Goal: Information Seeking & Learning: Understand process/instructions

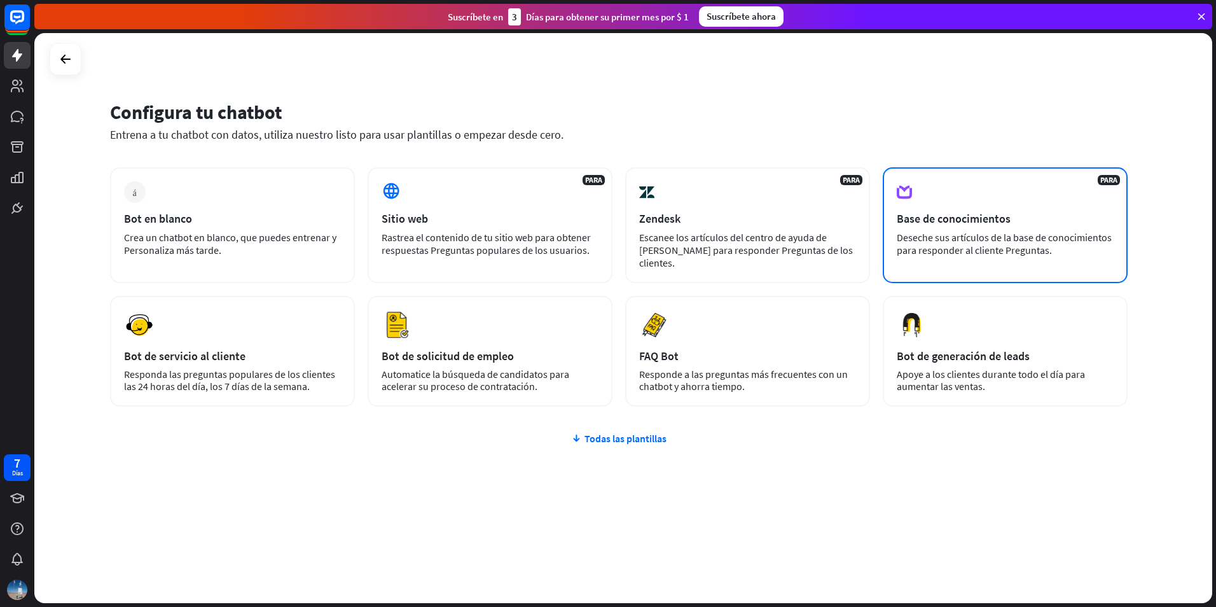
click at [937, 192] on div "PARA Base de conocimientos Deseche sus artículos de la base de conocimientos pa…" at bounding box center [1005, 225] width 245 height 116
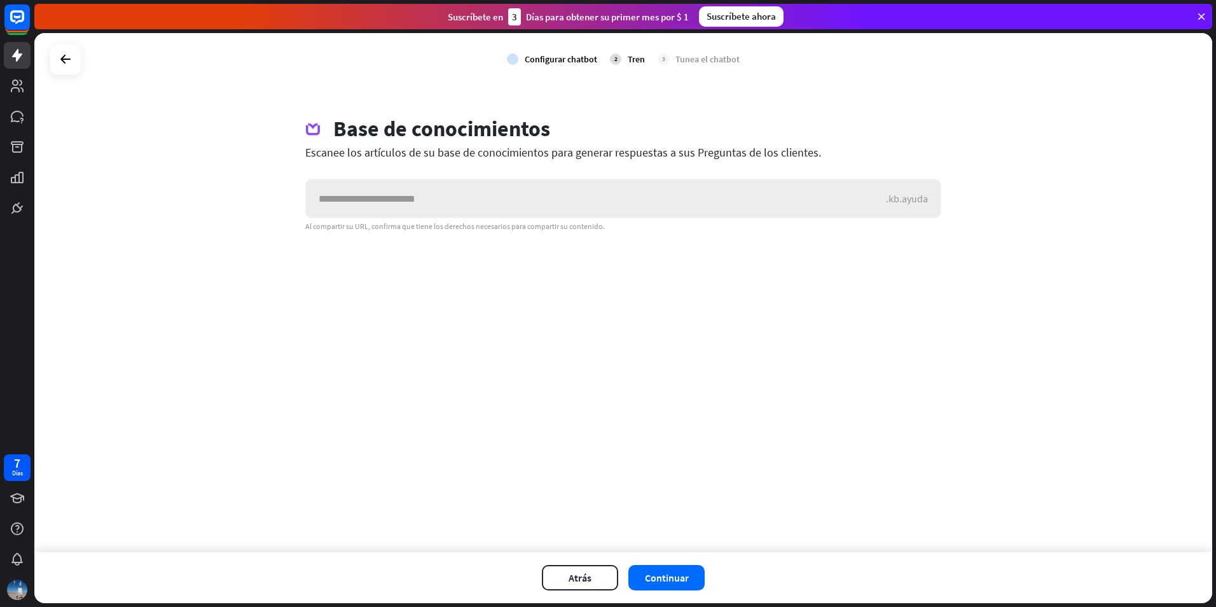
click at [575, 202] on input "text" at bounding box center [596, 198] width 580 height 38
click at [560, 204] on input "text" at bounding box center [596, 198] width 580 height 38
type input "**********"
click at [670, 583] on font "Continuar" at bounding box center [667, 577] width 44 height 13
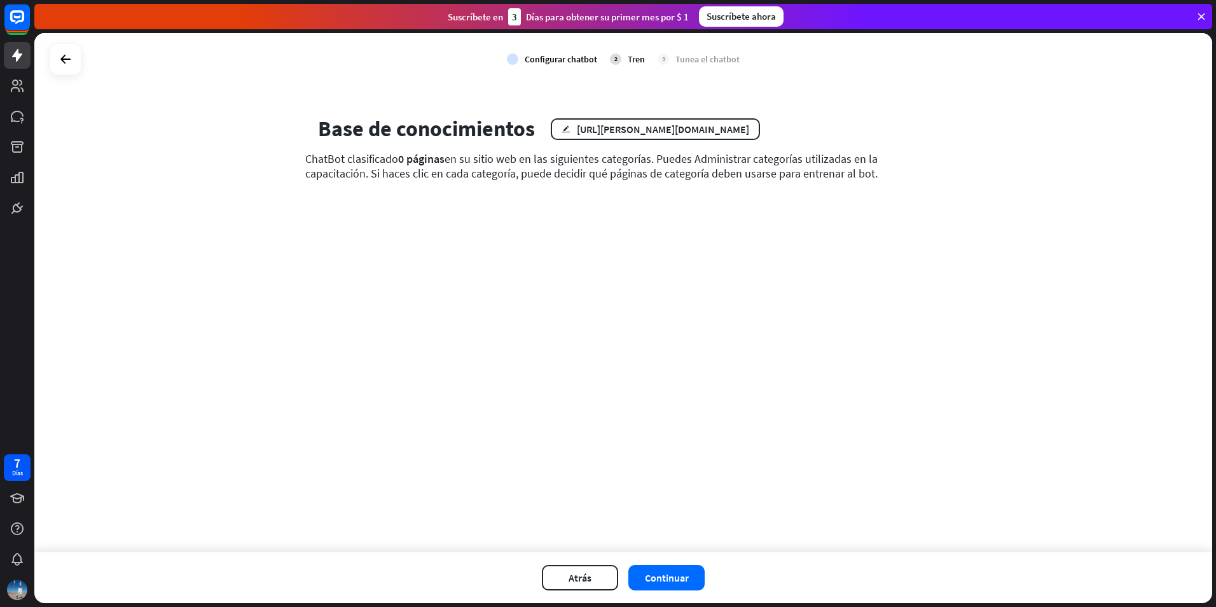
click at [670, 583] on font "Continuar" at bounding box center [667, 577] width 44 height 13
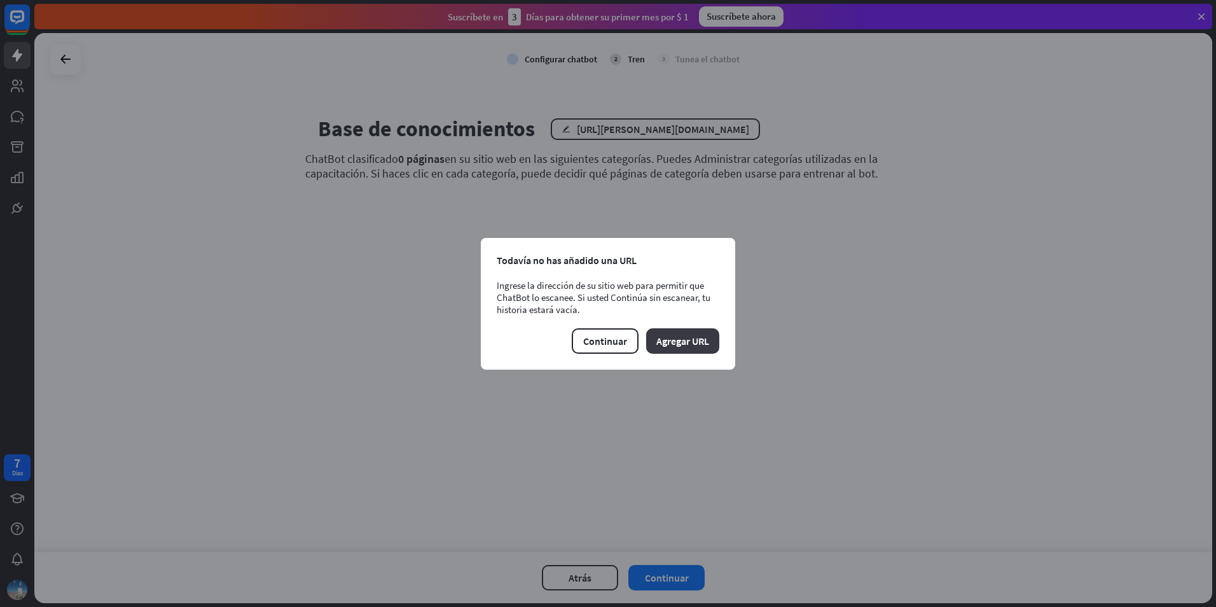
click at [686, 342] on font "Agregar URL" at bounding box center [683, 341] width 53 height 13
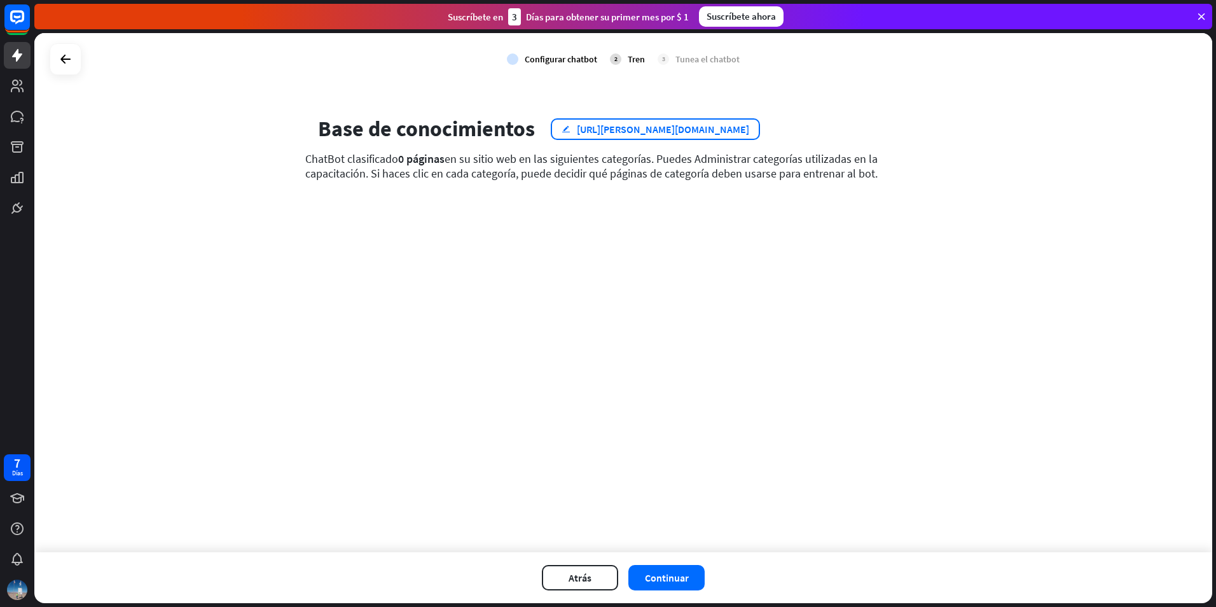
click at [641, 132] on div "[URL][PERSON_NAME][DOMAIN_NAME]" at bounding box center [663, 129] width 172 height 13
click at [545, 422] on div "cerrar El entrenamiento aún no ha terminado ¿Estás seguro de que quieres volver…" at bounding box center [608, 303] width 1216 height 607
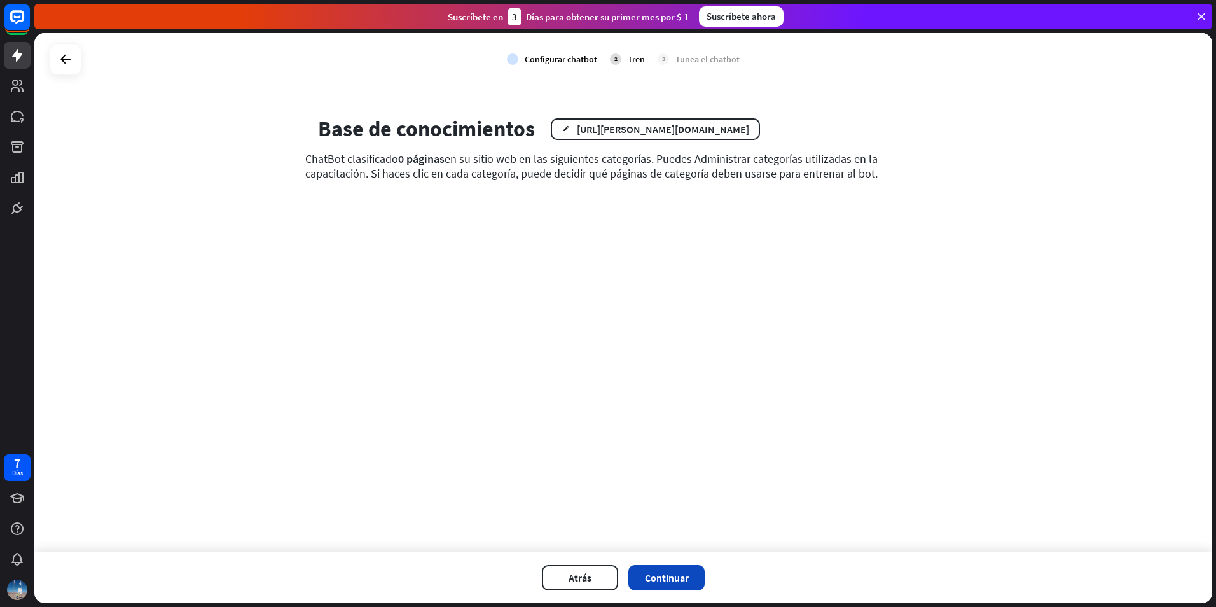
click at [680, 582] on font "Continuar" at bounding box center [667, 577] width 44 height 13
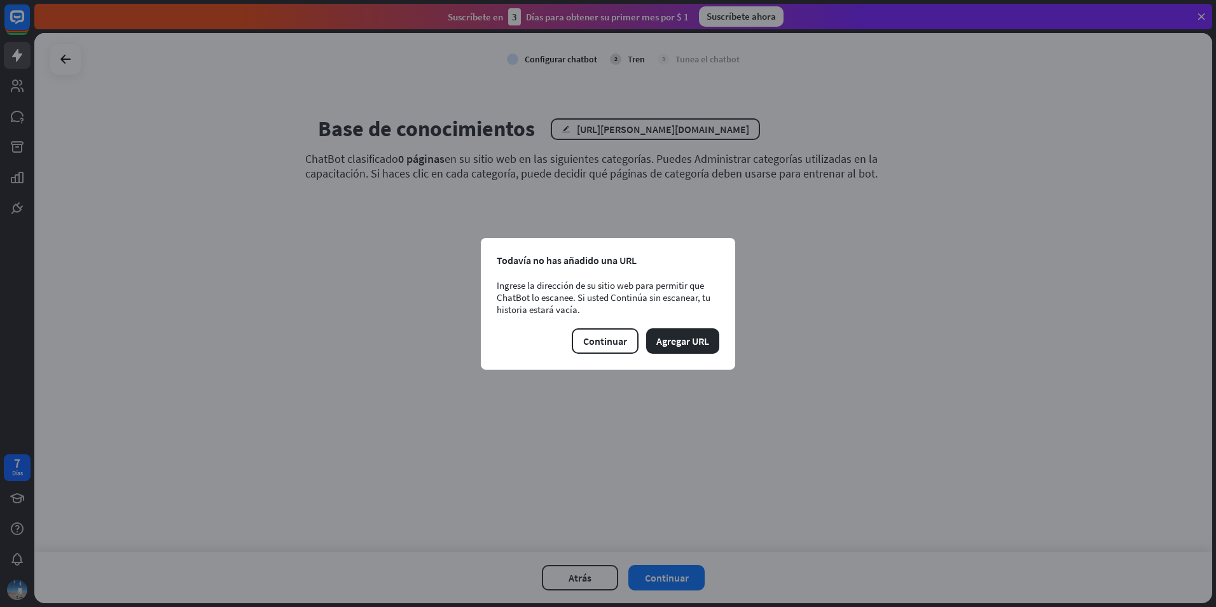
click at [665, 389] on div "cerrar Todavía no has añadido una URL Ingrese la dirección de su sitio web para…" at bounding box center [608, 303] width 1216 height 607
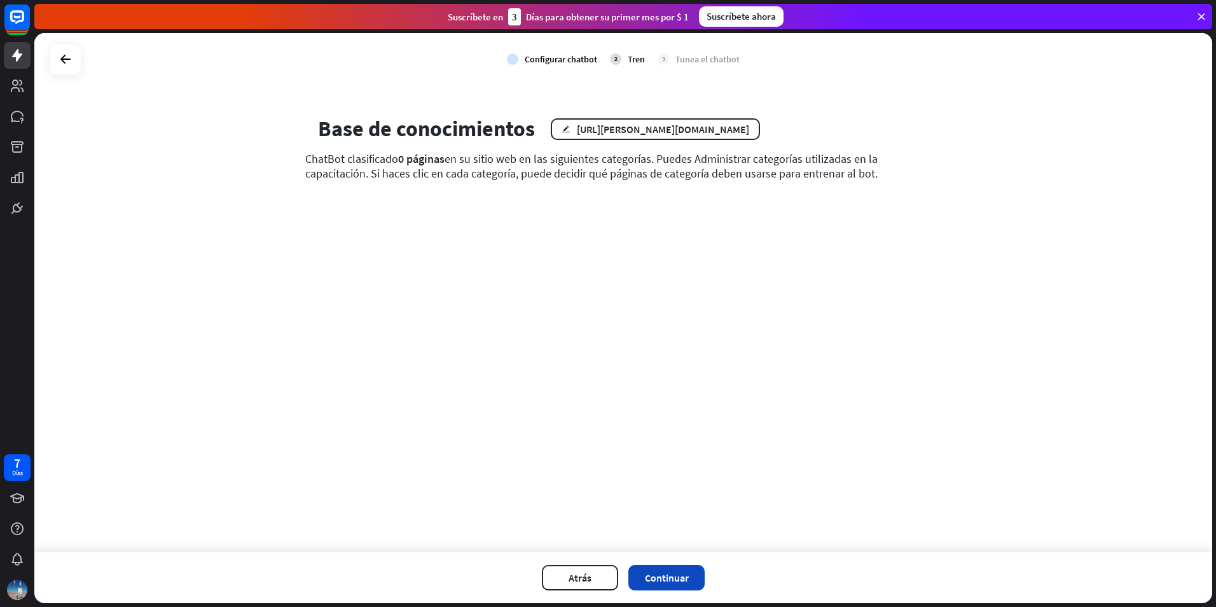
click at [689, 572] on button "Continuar" at bounding box center [667, 577] width 76 height 25
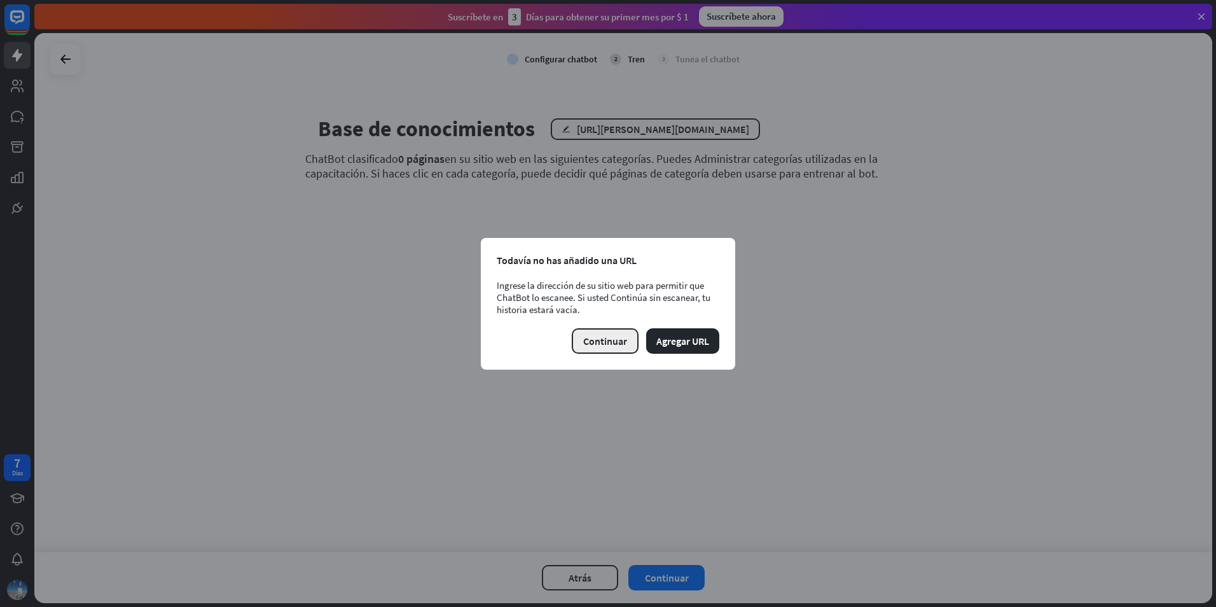
click at [617, 332] on button "Continuar" at bounding box center [605, 340] width 67 height 25
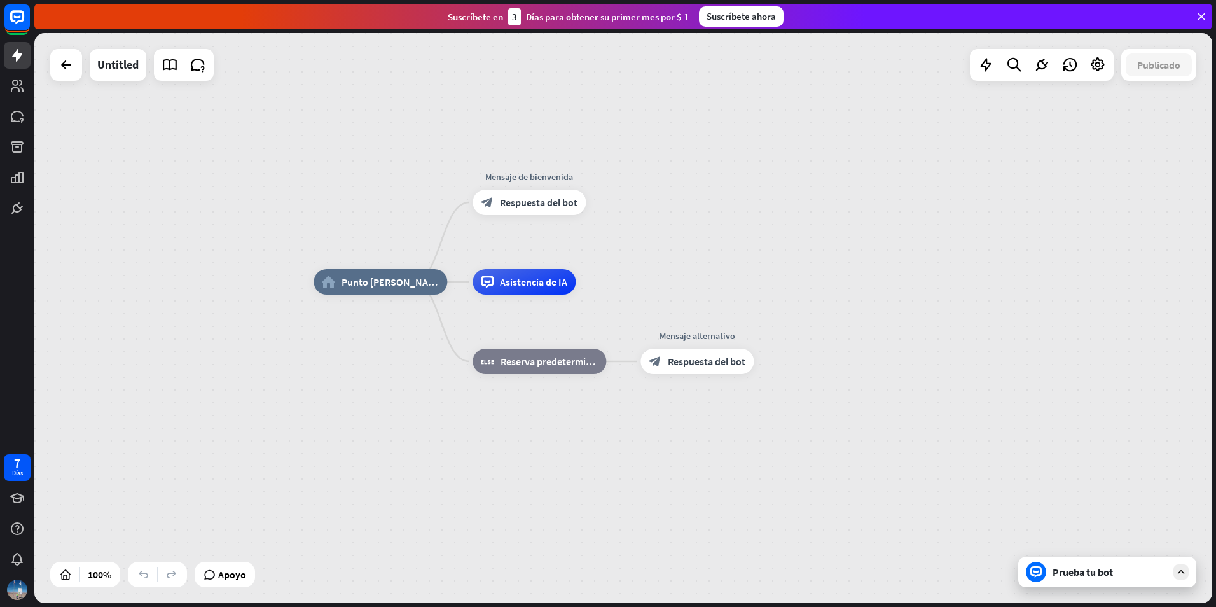
drag, startPoint x: 659, startPoint y: 246, endPoint x: 704, endPoint y: 209, distance: 57.4
click at [704, 209] on div "home_2 Punto [PERSON_NAME] Mensaje de bienvenida block_bot_response Respuesta d…" at bounding box center [623, 318] width 1178 height 570
drag, startPoint x: 368, startPoint y: 291, endPoint x: 359, endPoint y: 330, distance: 40.3
click at [359, 330] on div "home_2 Punto [PERSON_NAME] Mensaje de bienvenida block_bot_response Respuesta d…" at bounding box center [903, 567] width 1178 height 570
click at [383, 286] on span "Punto [PERSON_NAME]" at bounding box center [390, 281] width 97 height 13
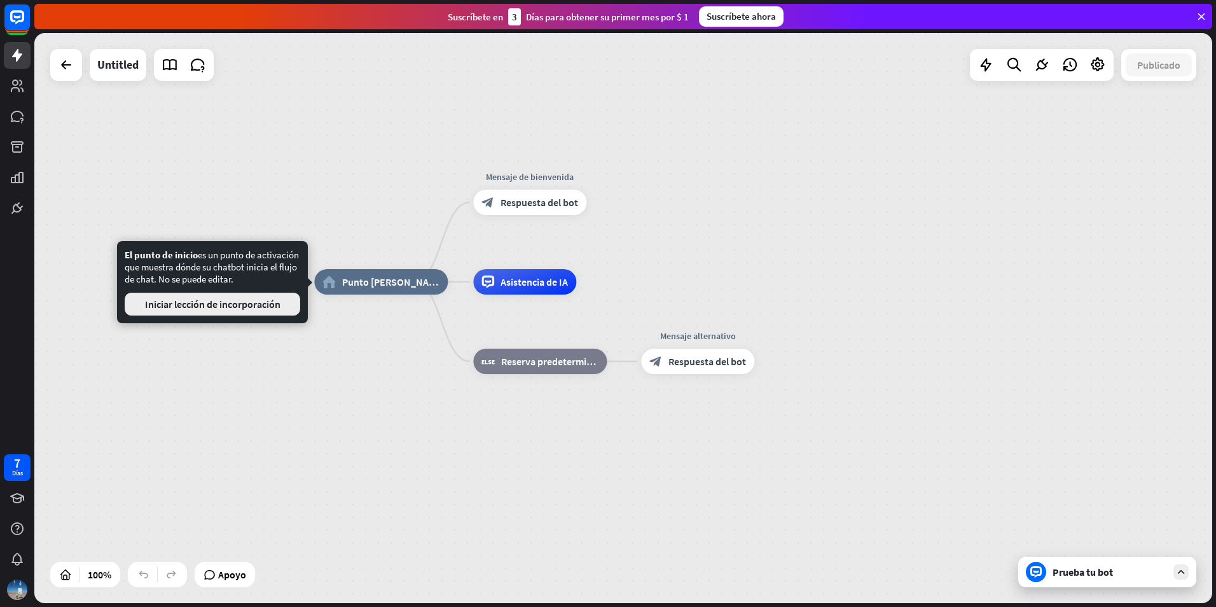
click at [234, 311] on button "Iniciar lección de incorporación" at bounding box center [213, 304] width 176 height 23
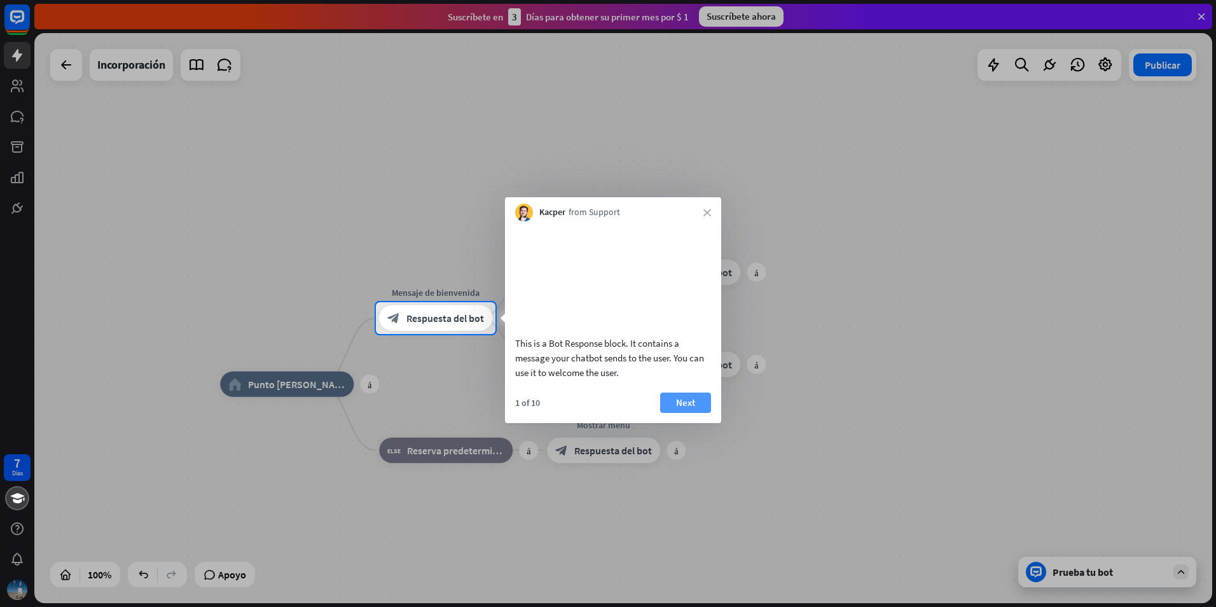
click at [675, 413] on button "Next" at bounding box center [685, 403] width 51 height 20
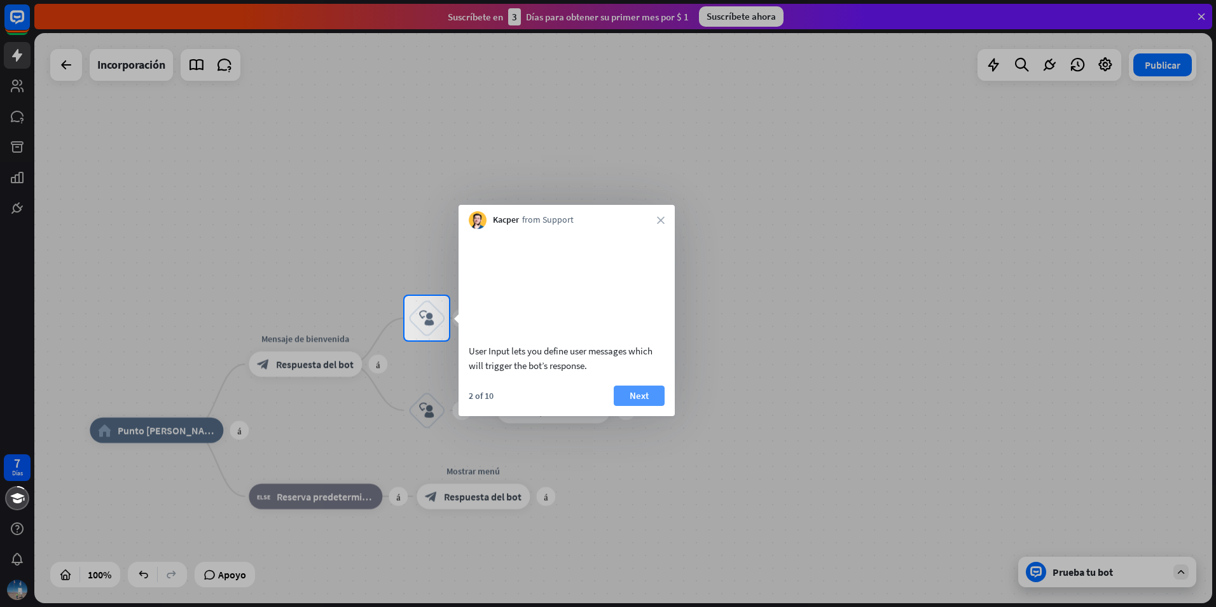
click at [655, 401] on button "Next" at bounding box center [639, 396] width 51 height 20
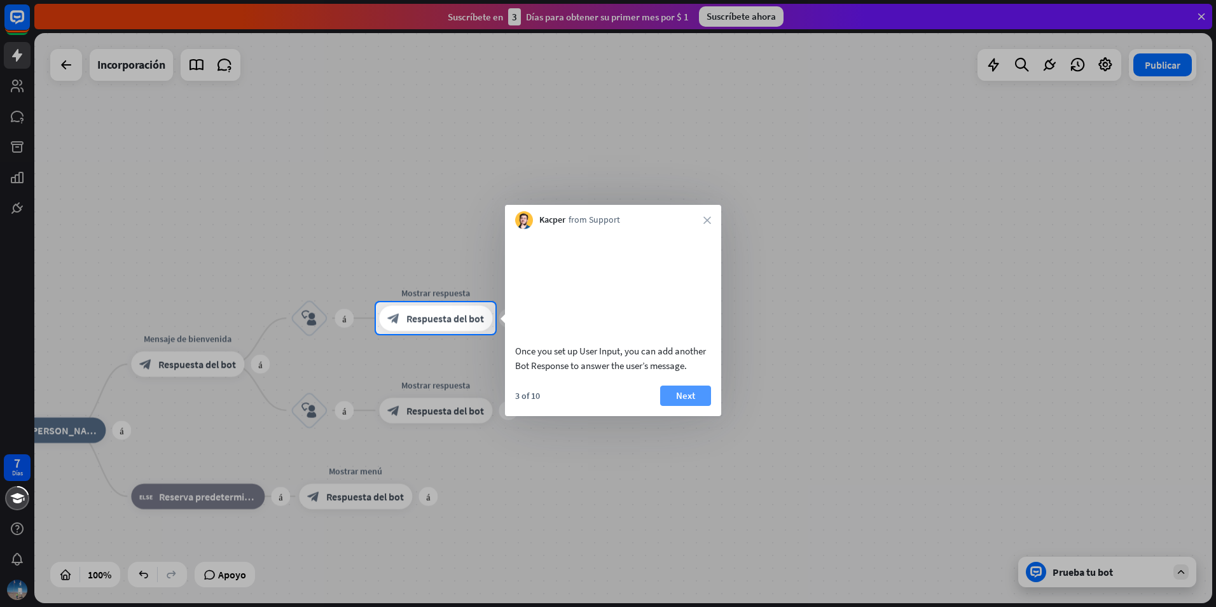
drag, startPoint x: 655, startPoint y: 401, endPoint x: 666, endPoint y: 410, distance: 13.6
click at [666, 410] on div "3 of 10 Next" at bounding box center [613, 401] width 216 height 31
click at [666, 406] on button "Next" at bounding box center [685, 396] width 51 height 20
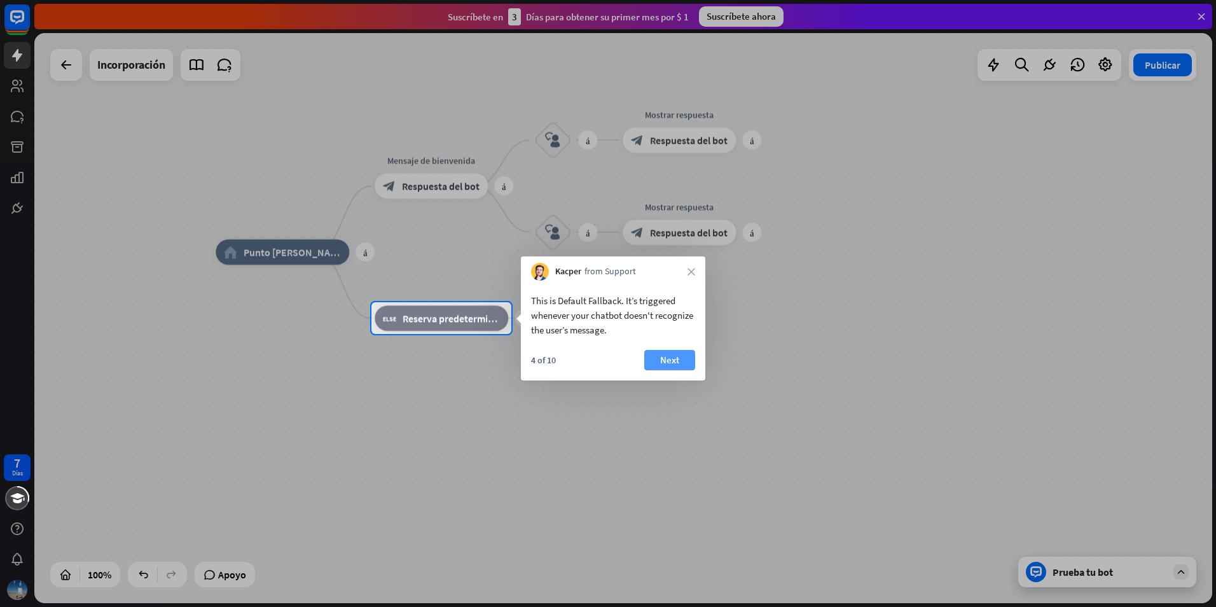
click at [676, 356] on font "Next" at bounding box center [669, 360] width 19 height 18
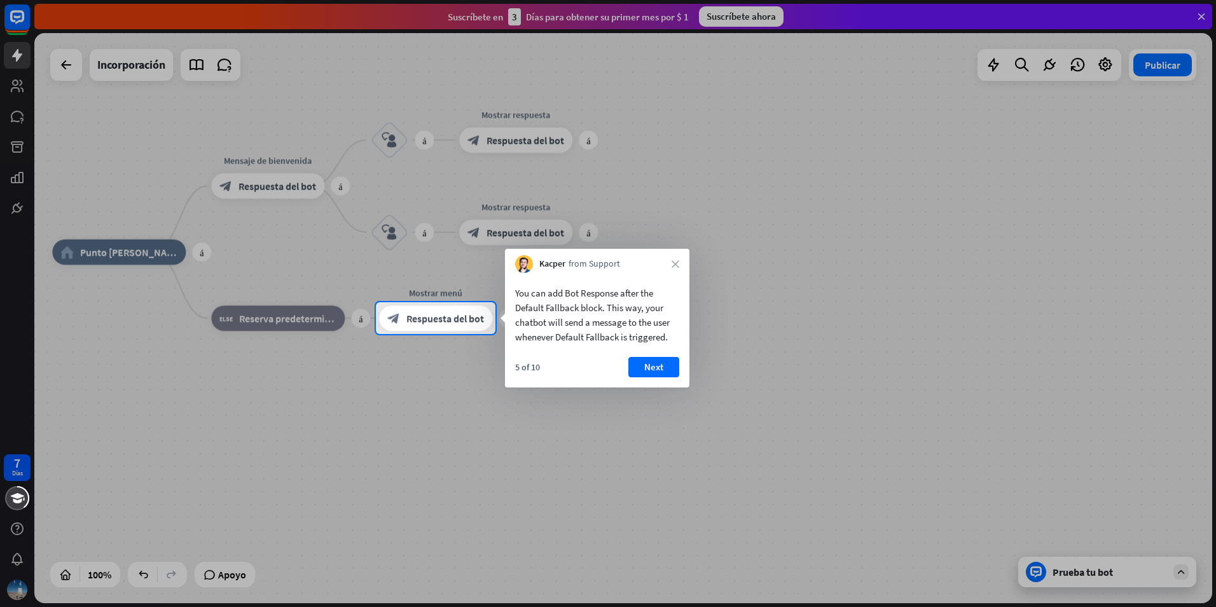
click at [676, 356] on div "You can add Bot Response after the Default Fallback block. This way, your chatb…" at bounding box center [597, 330] width 185 height 115
click at [672, 358] on button "Next" at bounding box center [654, 367] width 51 height 20
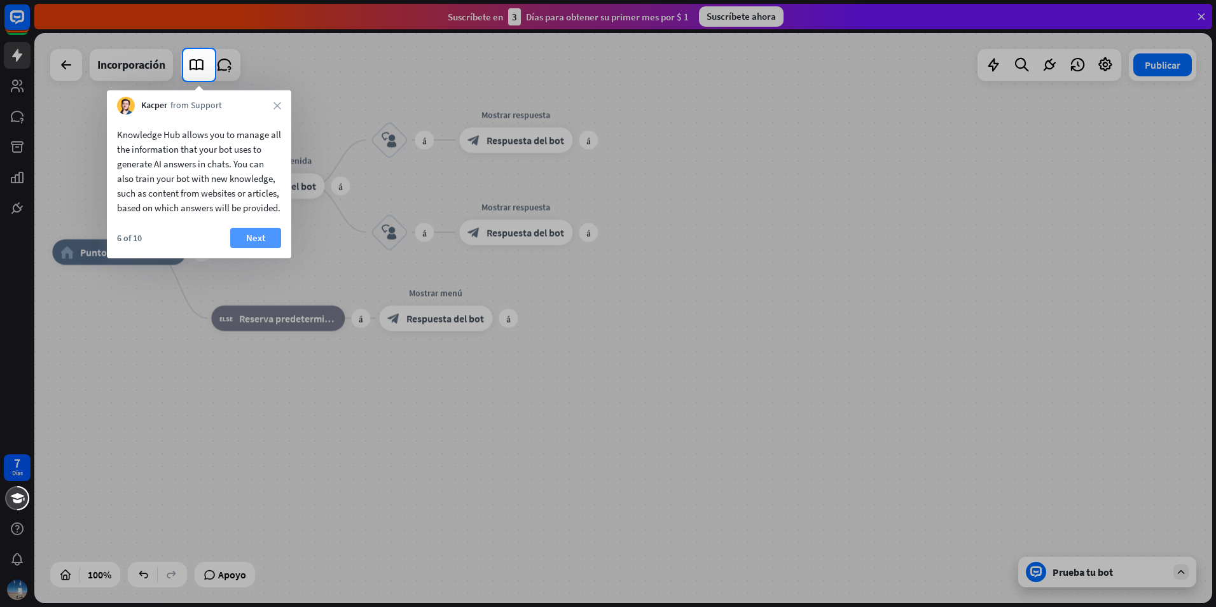
click at [277, 248] on button "Next" at bounding box center [255, 238] width 51 height 20
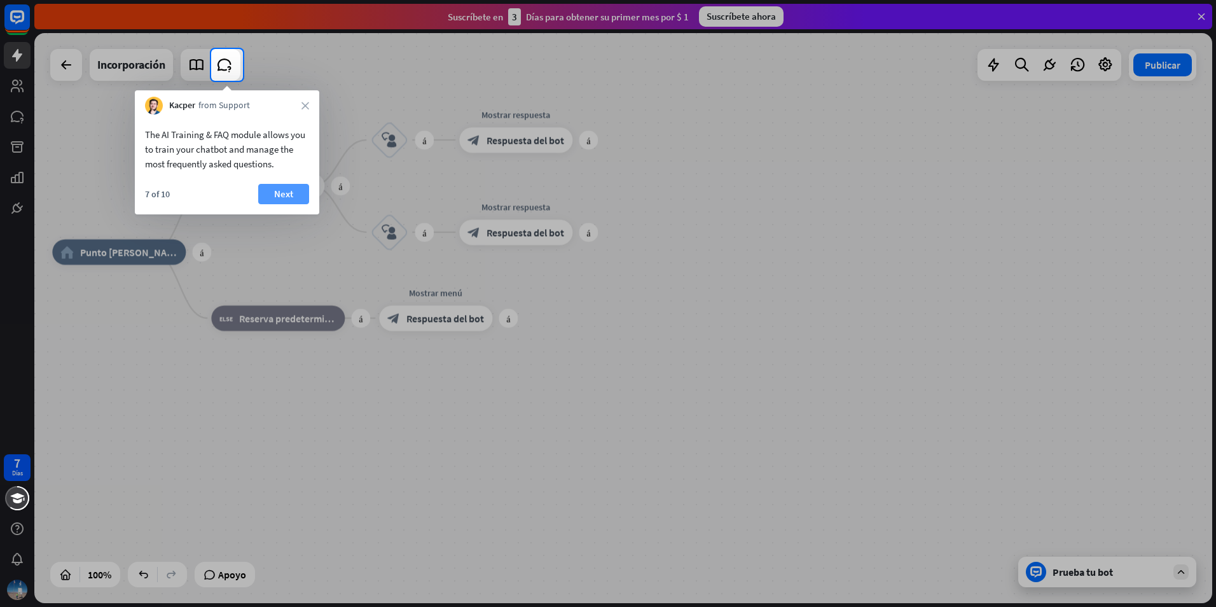
click at [270, 191] on button "Next" at bounding box center [283, 194] width 51 height 20
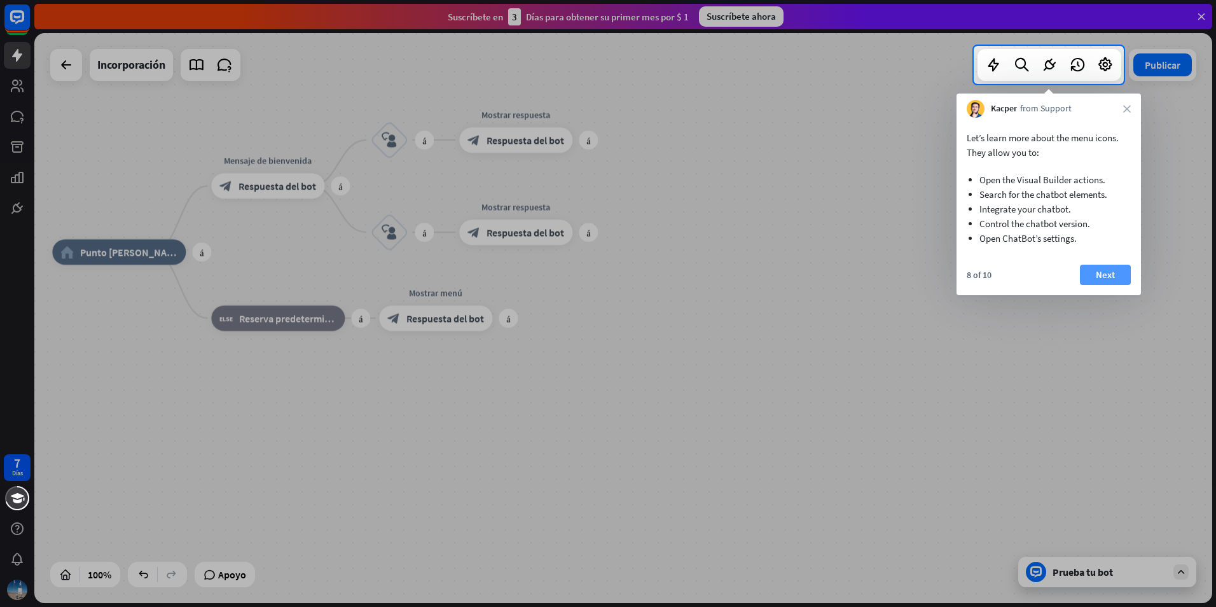
click at [1120, 270] on button "Next" at bounding box center [1105, 275] width 51 height 20
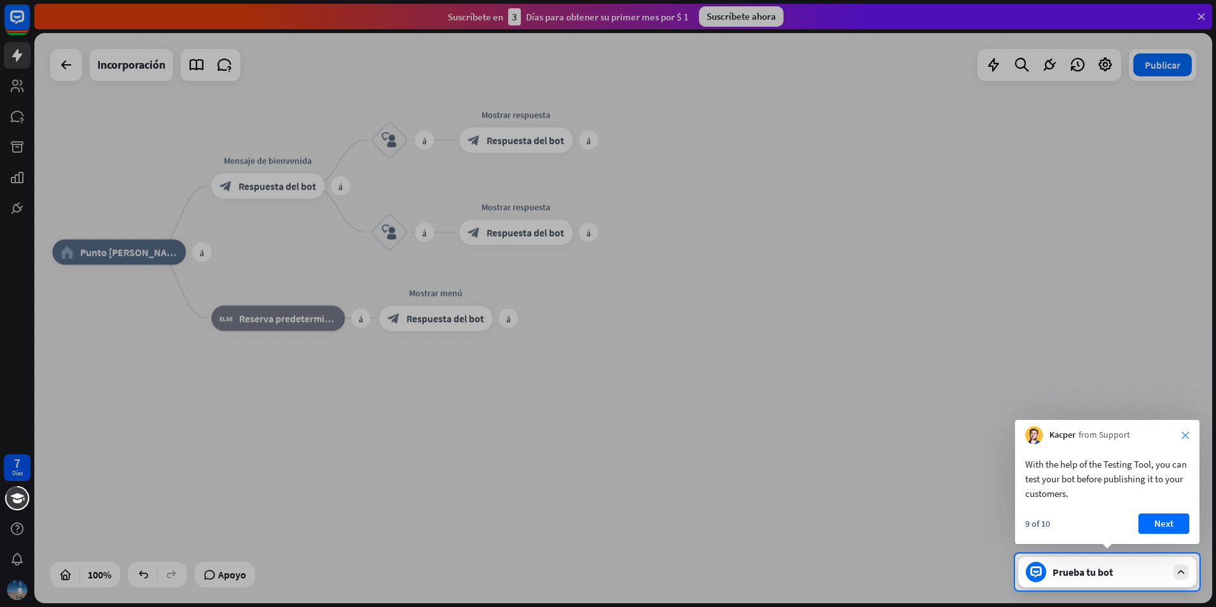
click at [1188, 438] on icon "close" at bounding box center [1186, 435] width 8 height 8
click at [1188, 438] on div "Kacper from Support" at bounding box center [1107, 436] width 185 height 24
click at [990, 320] on div at bounding box center [608, 277] width 1216 height 554
click at [874, 321] on div at bounding box center [608, 277] width 1216 height 554
